Goal: Find contact information: Find contact information

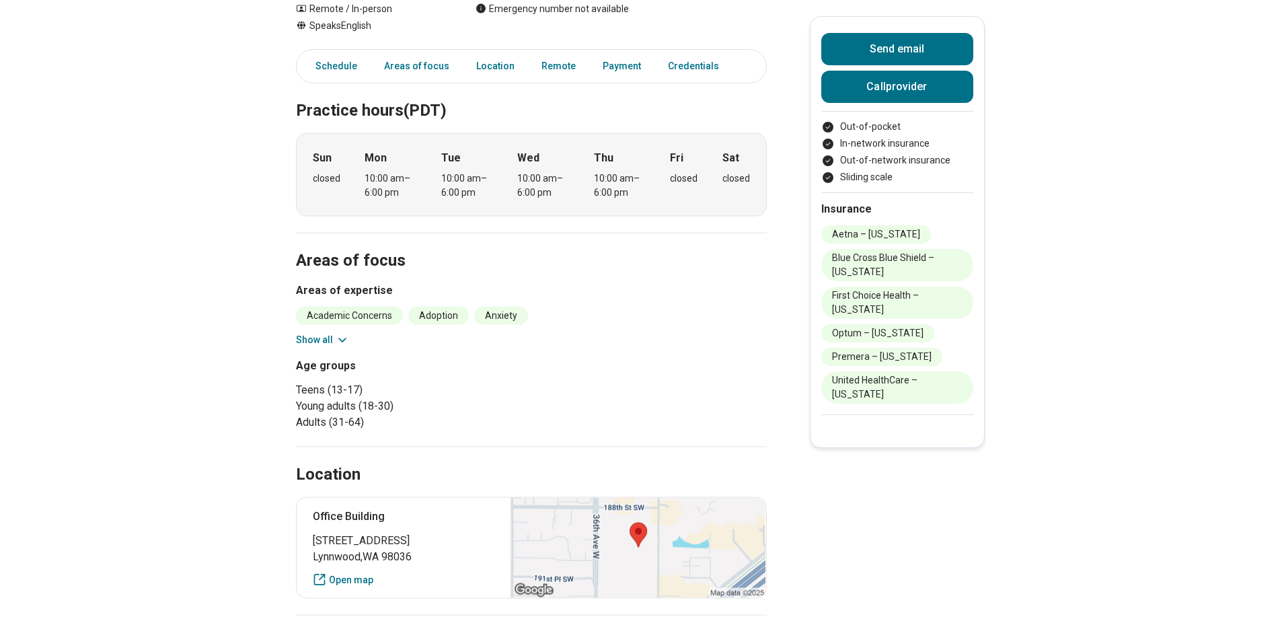
scroll to position [206, 0]
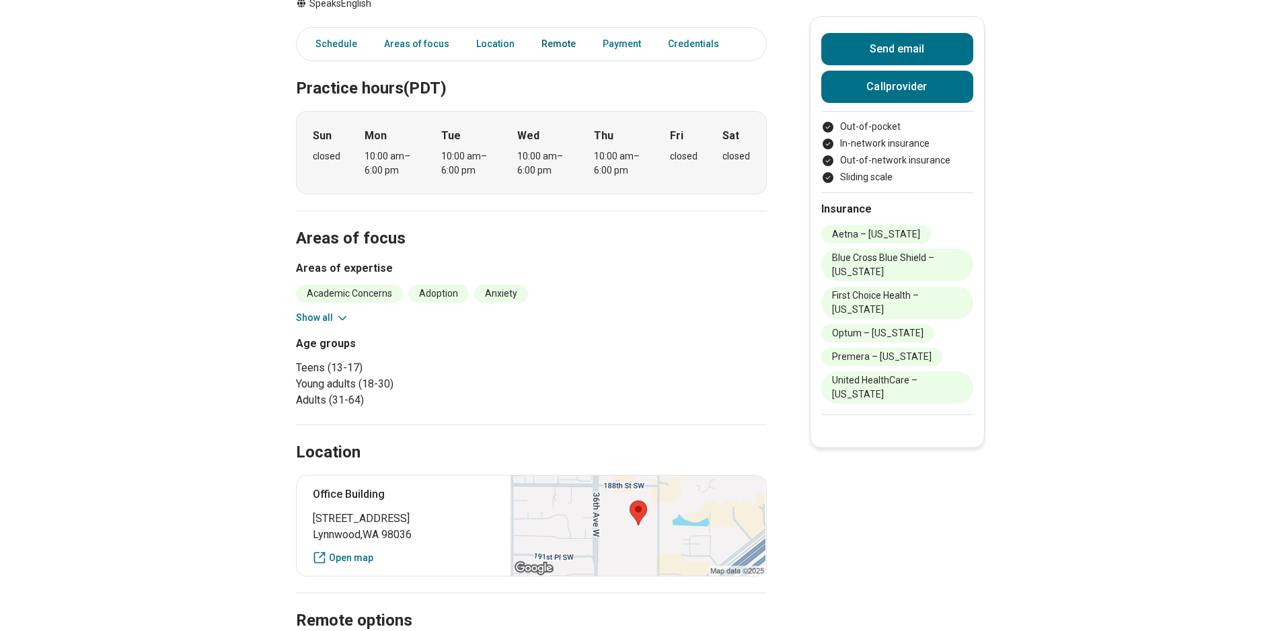
click at [551, 40] on link "Remote" at bounding box center [559, 44] width 50 height 28
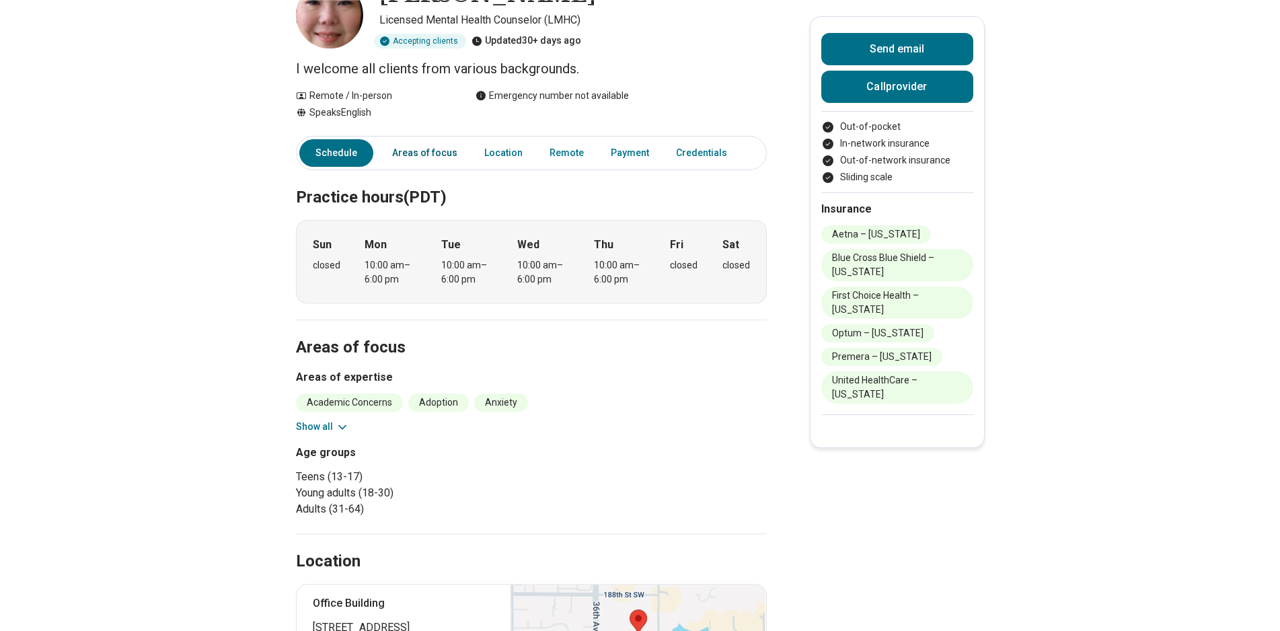
click at [449, 165] on link "Areas of focus" at bounding box center [424, 153] width 81 height 28
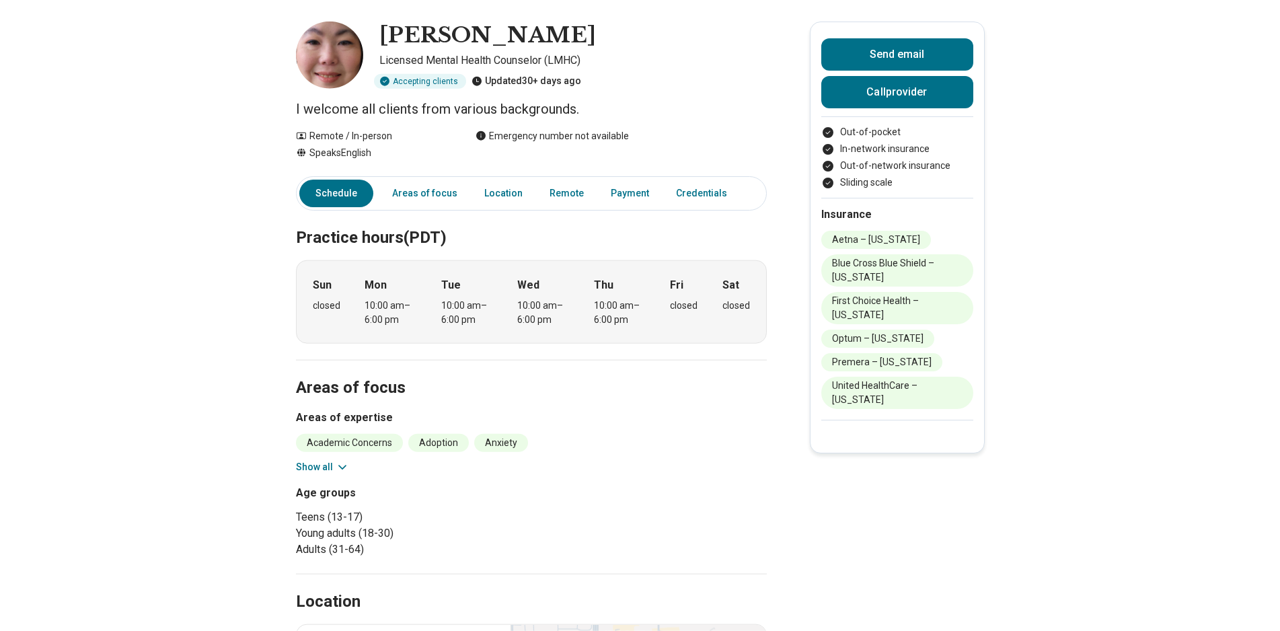
scroll to position [0, 0]
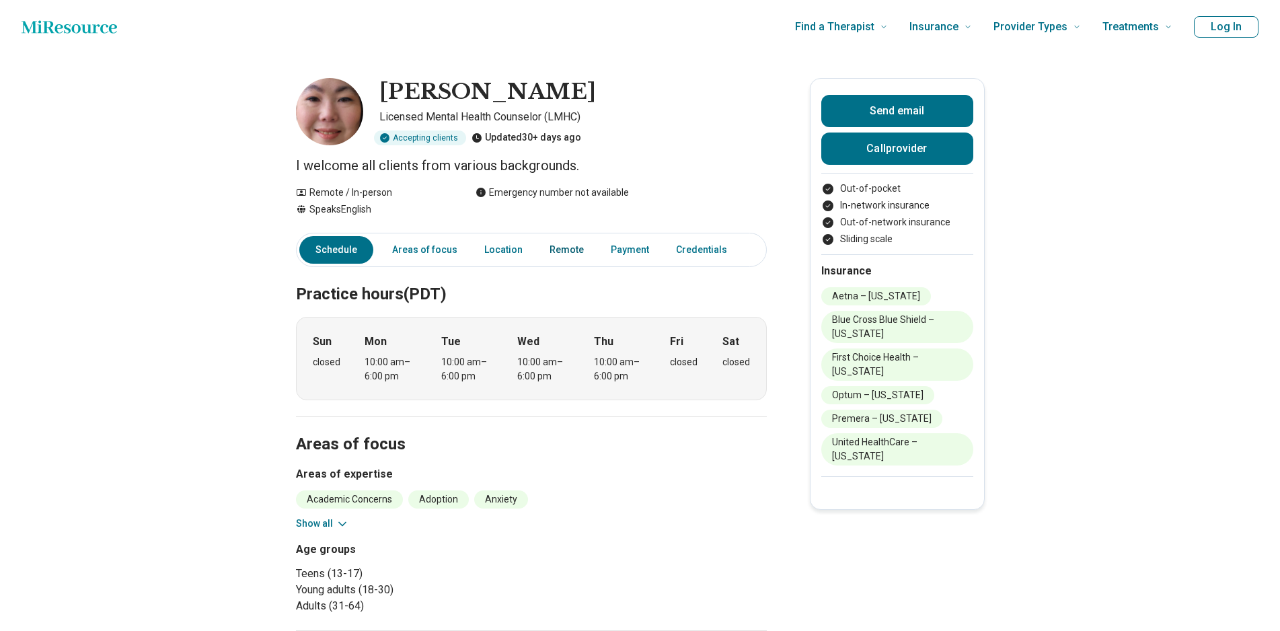
click at [569, 258] on link "Remote" at bounding box center [567, 250] width 50 height 28
click at [694, 244] on link "Credentials" at bounding box center [705, 250] width 75 height 28
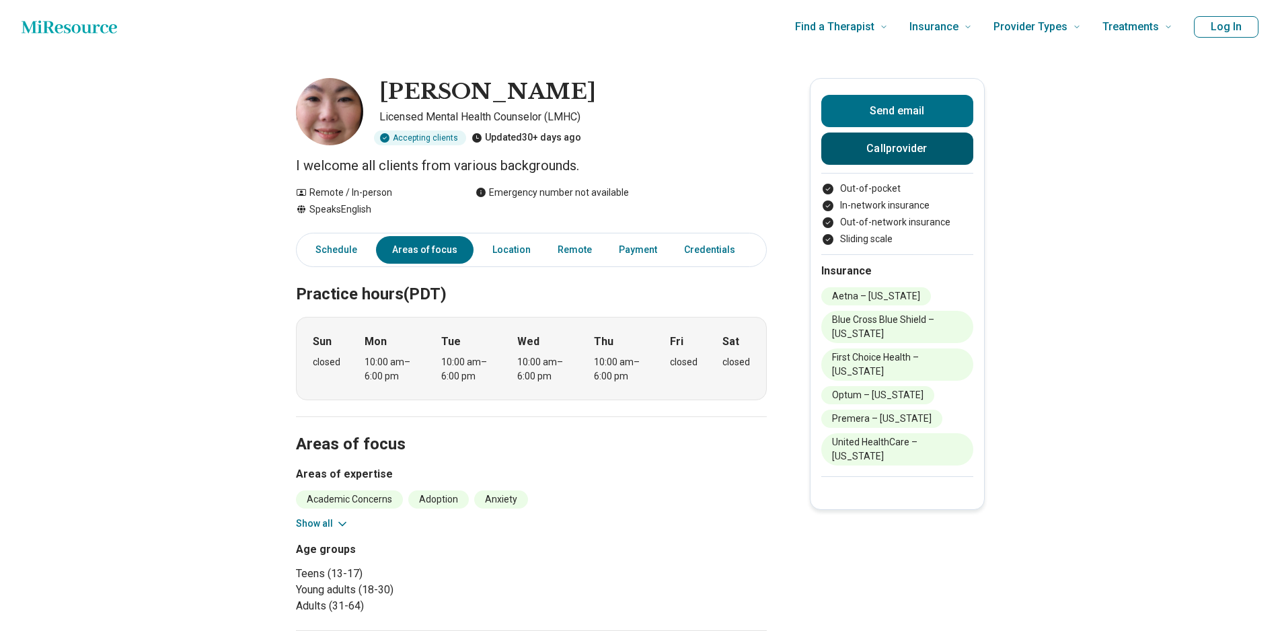
click at [865, 147] on button "Call provider" at bounding box center [897, 149] width 152 height 32
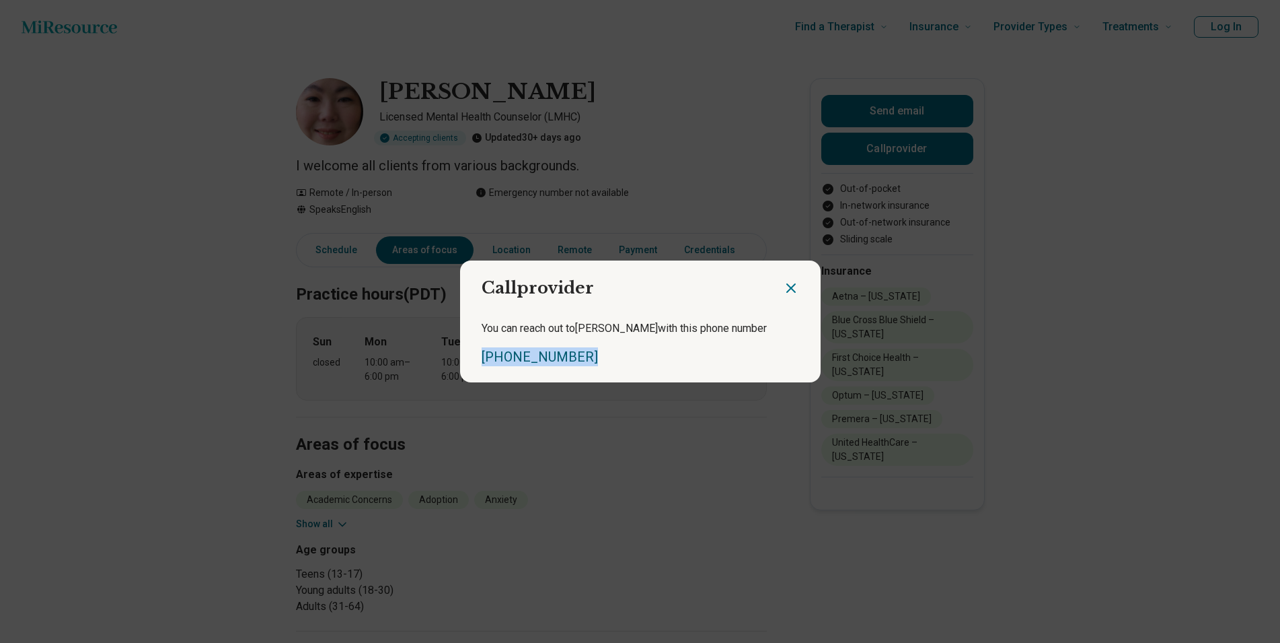
drag, startPoint x: 581, startPoint y: 356, endPoint x: 487, endPoint y: 356, distance: 94.2
click at [480, 359] on div "You can reach out to [PERSON_NAME] with this phone number [PHONE_NUMBER]" at bounding box center [640, 343] width 361 height 78
copy link "[PHONE_NUMBER]"
drag, startPoint x: 623, startPoint y: 116, endPoint x: 636, endPoint y: 117, distance: 12.8
click at [624, 116] on div "Call provider You can reach out to [PERSON_NAME] with this phone number [PHONE_…" at bounding box center [640, 321] width 1280 height 643
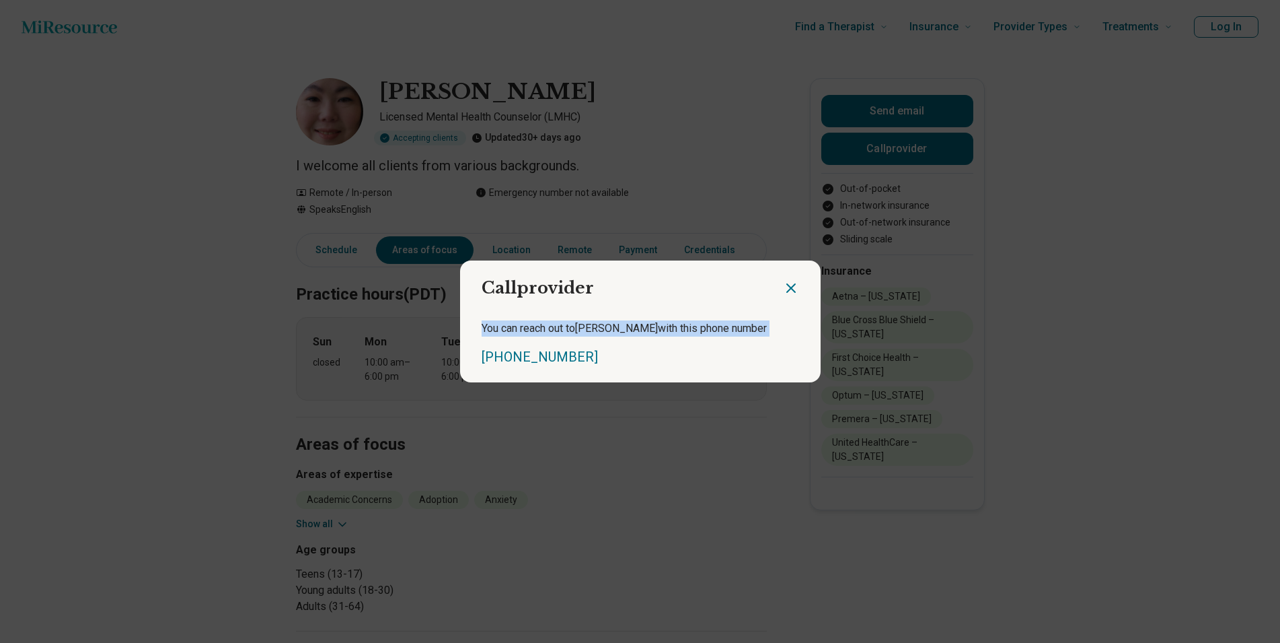
click at [791, 291] on icon "Close dialog" at bounding box center [791, 288] width 16 height 16
